Goal: Task Accomplishment & Management: Complete application form

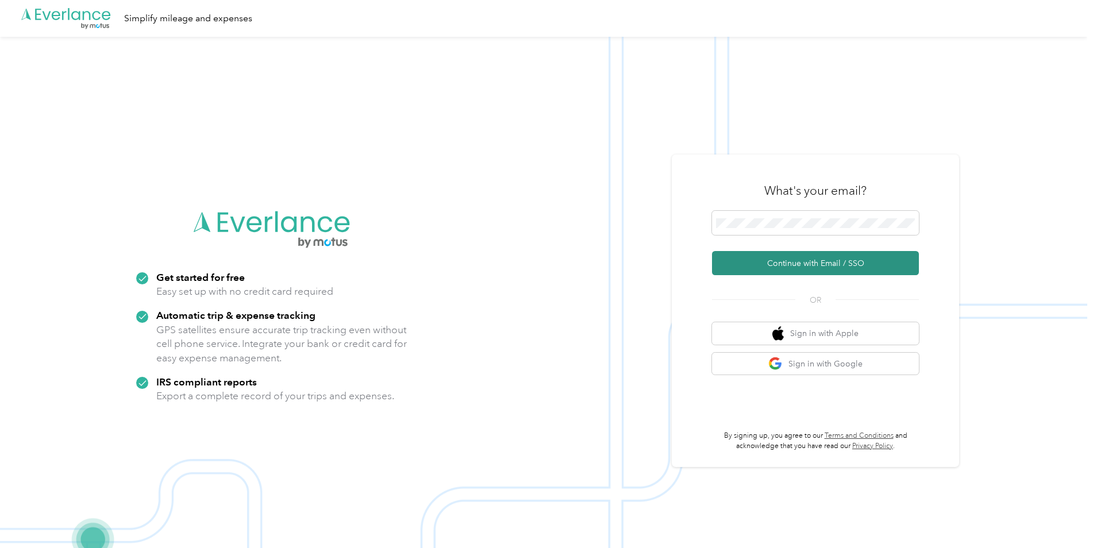
click at [820, 267] on button "Continue with Email / SSO" at bounding box center [815, 263] width 207 height 24
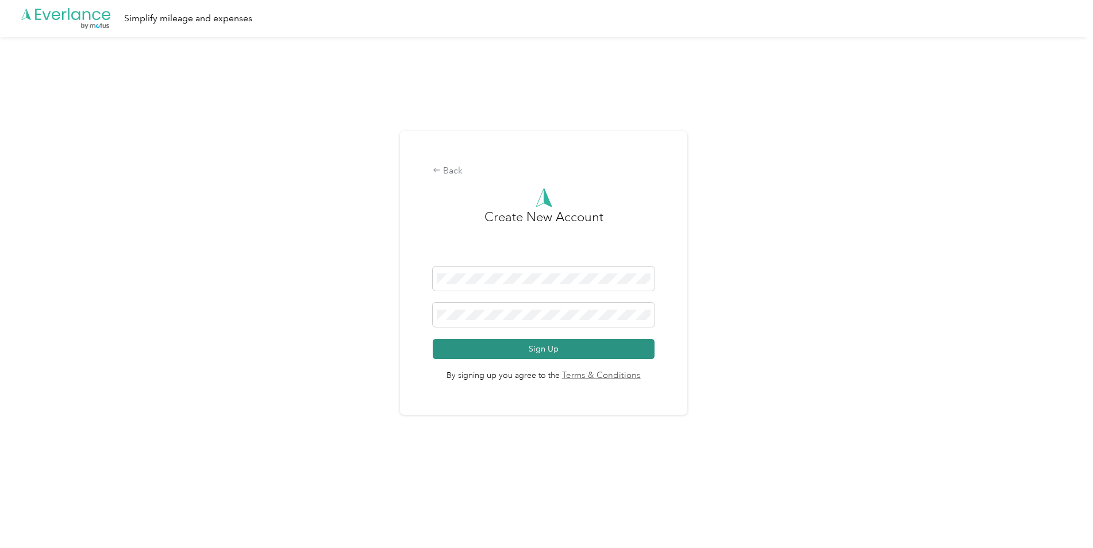
click at [521, 348] on button "Sign Up" at bounding box center [544, 349] width 222 height 20
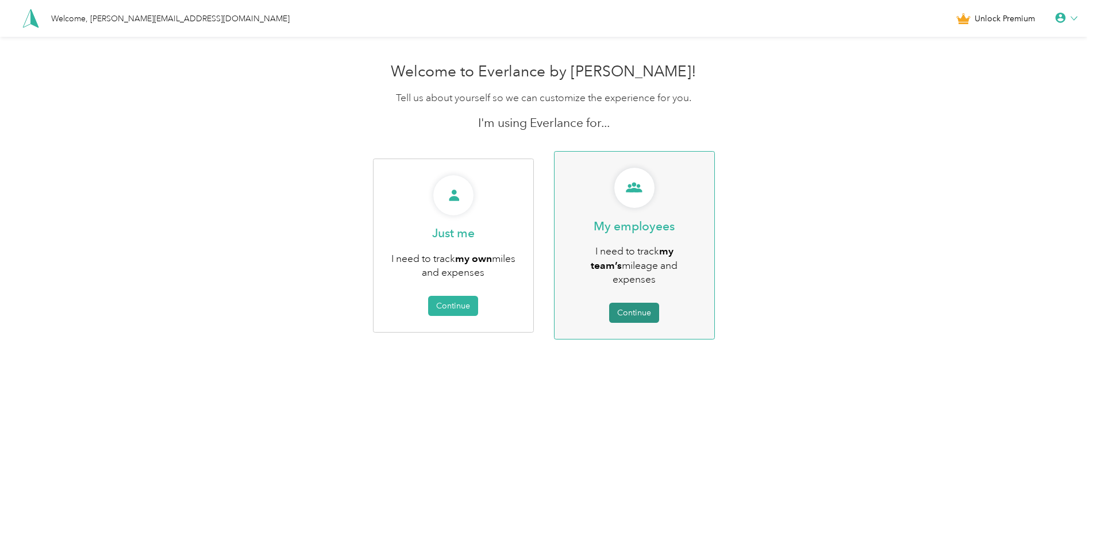
click at [650, 303] on button "Continue" at bounding box center [634, 313] width 50 height 20
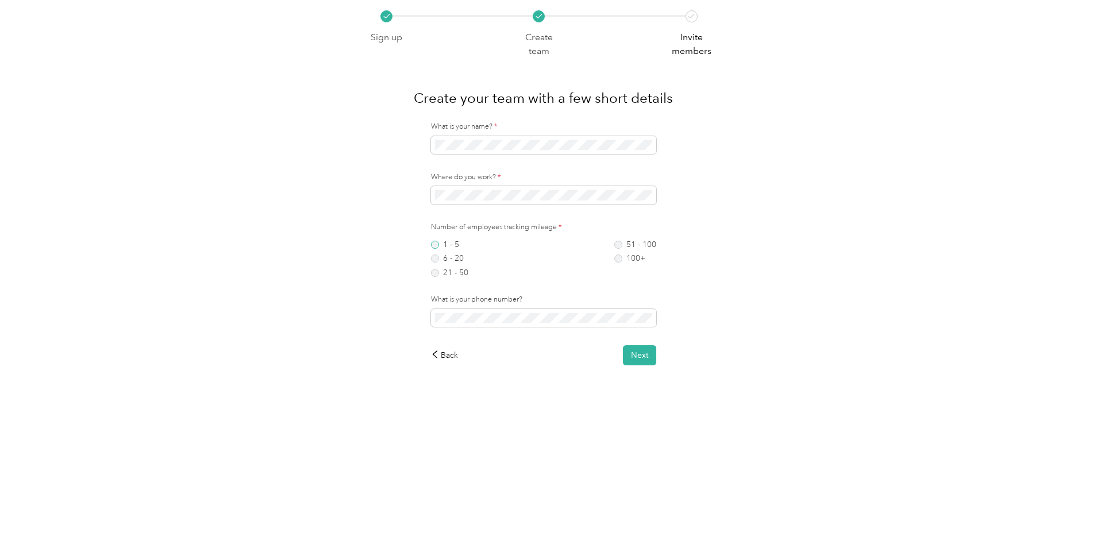
click at [437, 245] on label "1 - 5" at bounding box center [449, 245] width 37 height 8
click at [643, 357] on button "Next" at bounding box center [639, 355] width 33 height 20
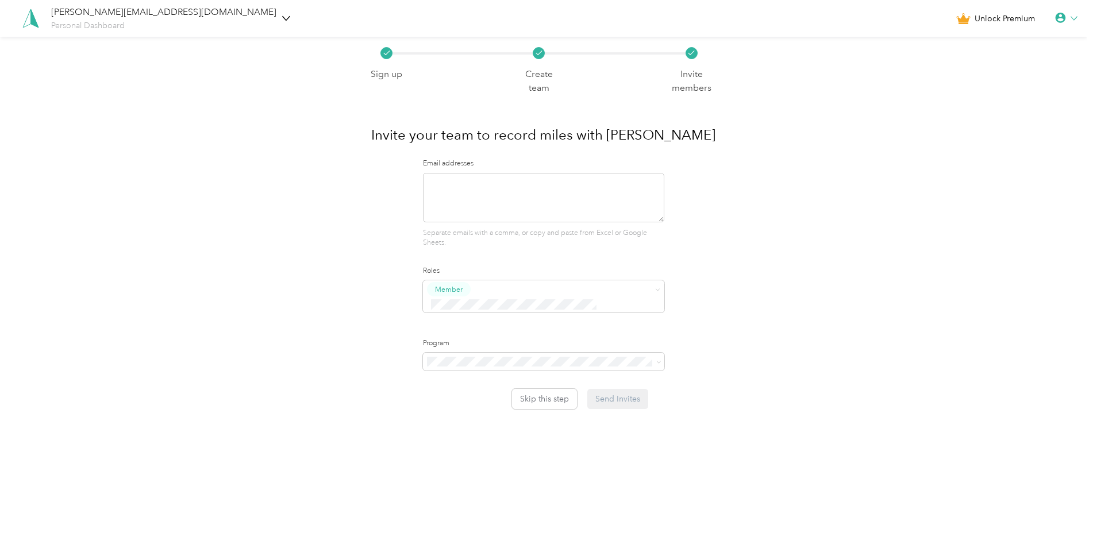
drag, startPoint x: 801, startPoint y: 381, endPoint x: 812, endPoint y: 356, distance: 27.3
click at [801, 381] on div "Sign up Create team Invite members Invite your team to record miles with Everla…" at bounding box center [544, 251] width 1088 height 429
click at [539, 195] on textarea at bounding box center [543, 197] width 241 height 49
click at [227, 16] on div "[PERSON_NAME][EMAIL_ADDRESS][DOMAIN_NAME] Personal Dashboard" at bounding box center [171, 18] width 240 height 26
click at [112, 82] on span "Team Dashboard" at bounding box center [98, 83] width 63 height 10
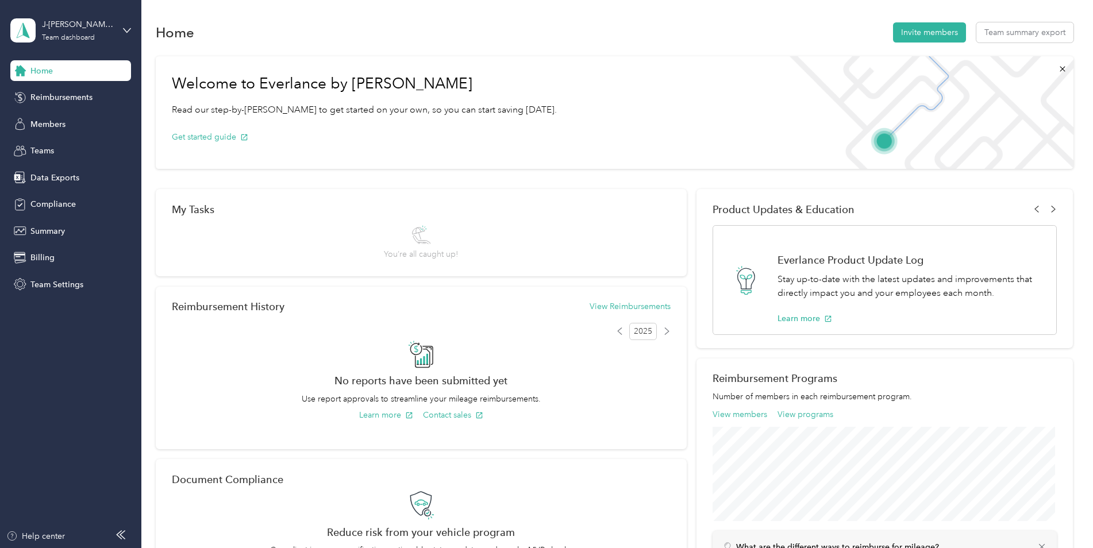
click at [89, 72] on div "Home" at bounding box center [70, 70] width 121 height 21
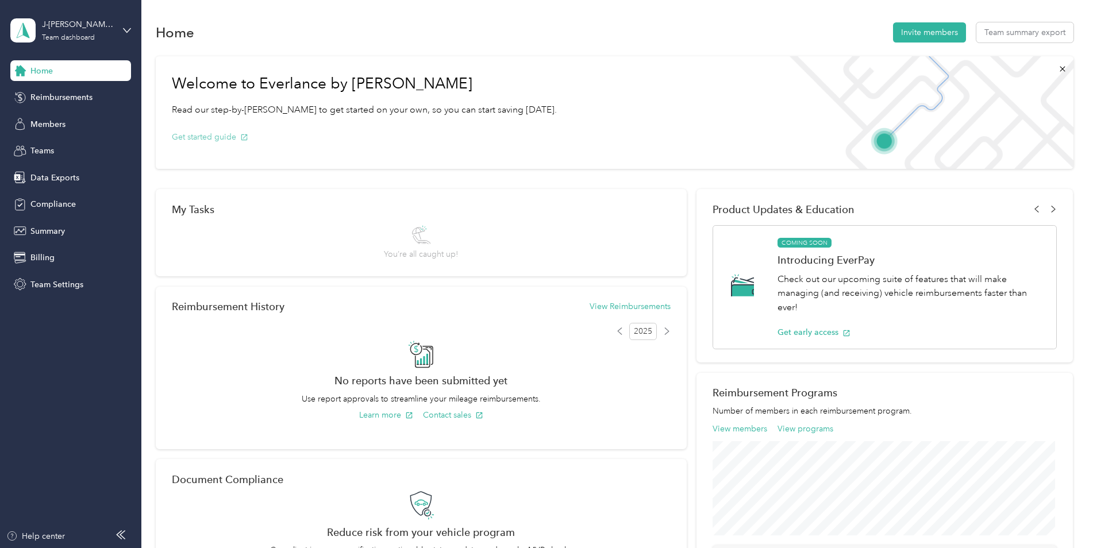
click at [194, 139] on button "Get started guide" at bounding box center [210, 137] width 76 height 12
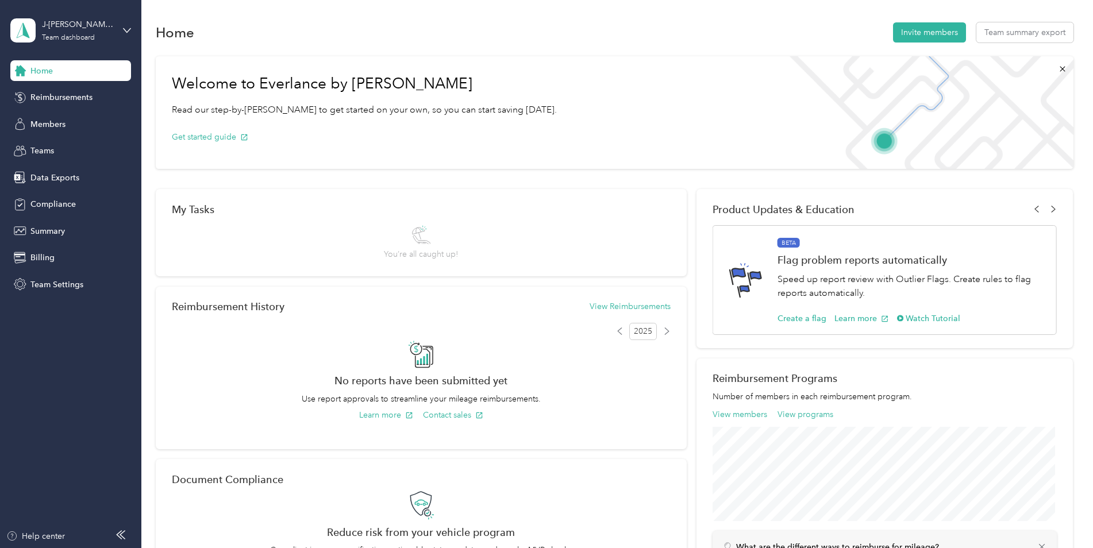
click at [80, 385] on aside "J-[PERSON_NAME] EV Solutions LLC Team dashboard Home Reimbursements Members Tea…" at bounding box center [70, 274] width 141 height 548
